Goal: Navigation & Orientation: Go to known website

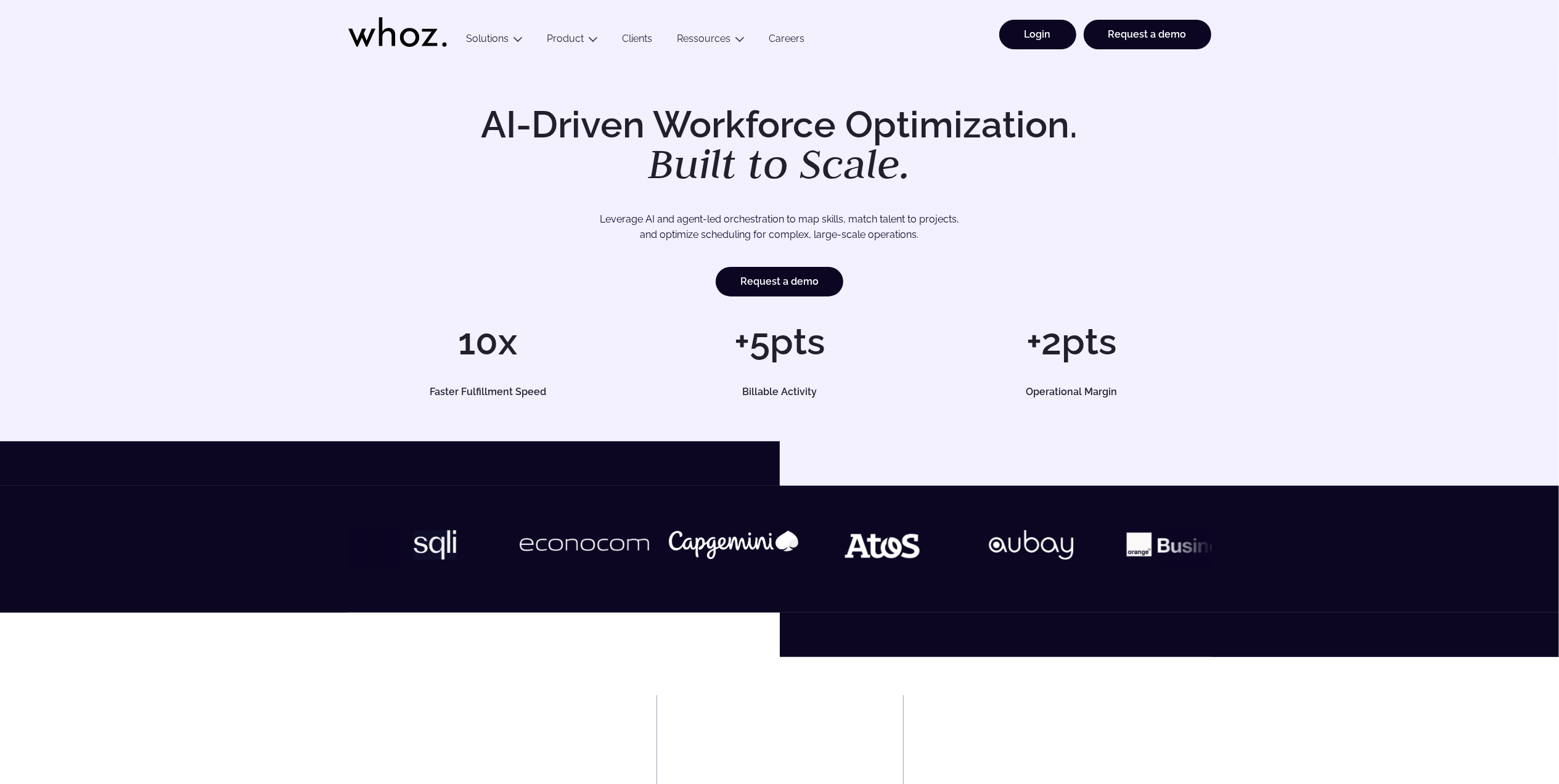
click at [1027, 42] on link "Login" at bounding box center [1038, 34] width 77 height 30
